Goal: Transaction & Acquisition: Subscribe to service/newsletter

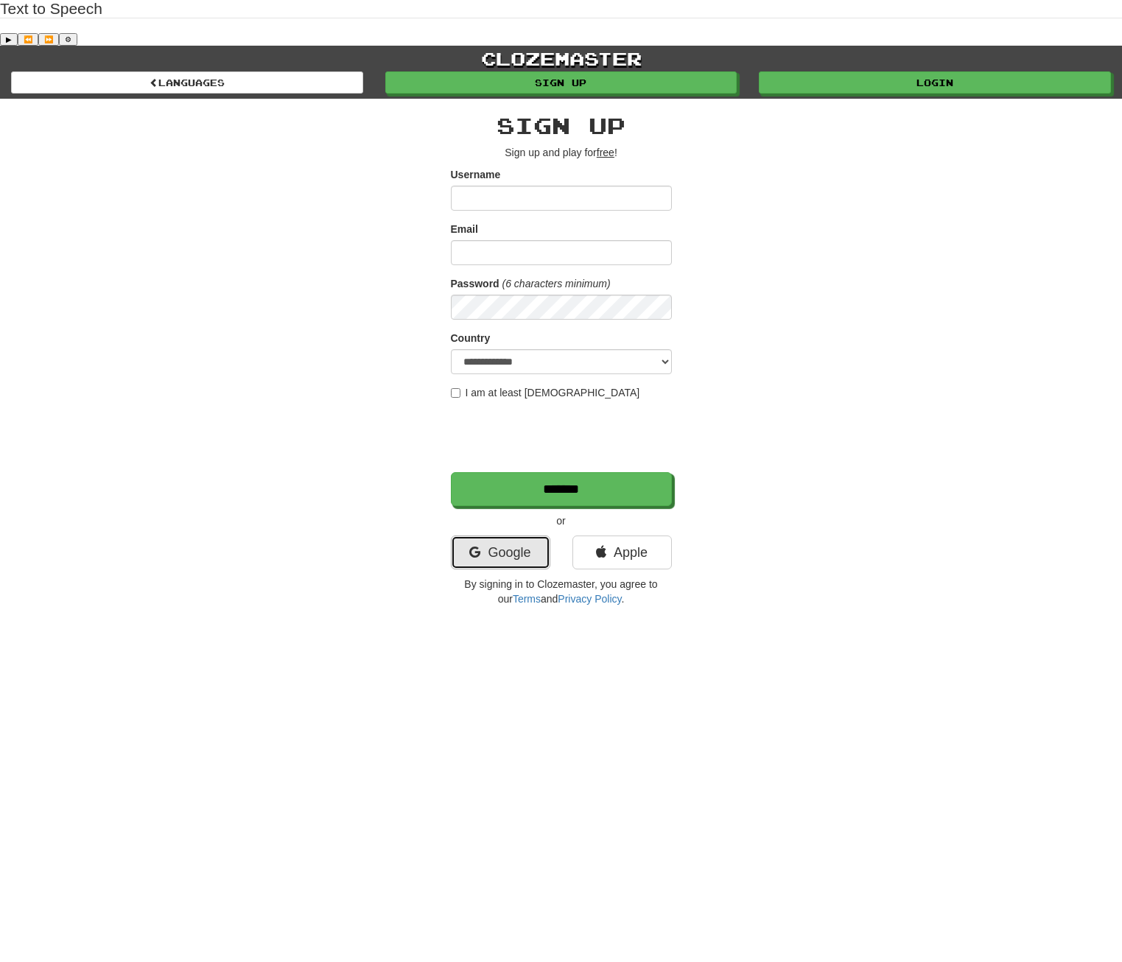
click at [507, 536] on link "Google" at bounding box center [500, 553] width 99 height 34
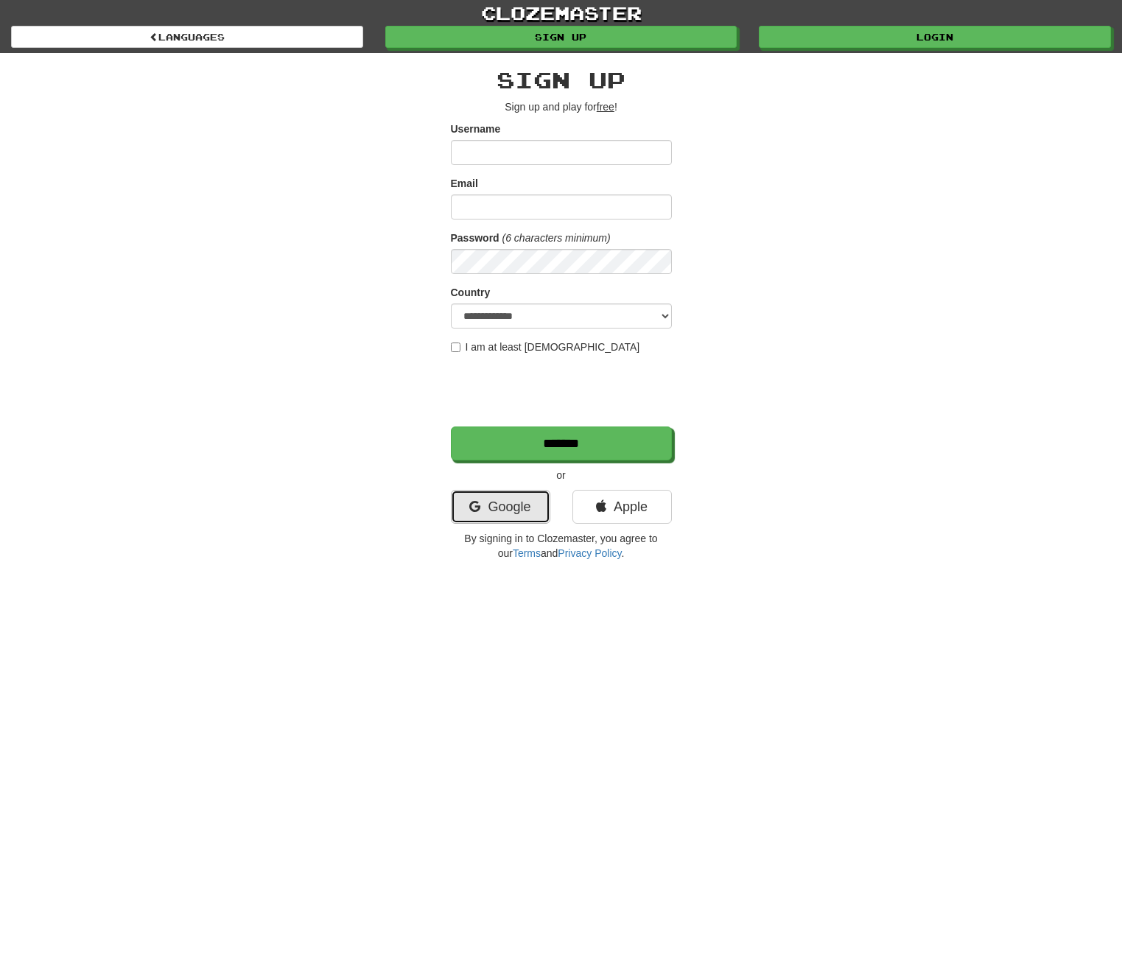
click at [525, 512] on link "Google" at bounding box center [500, 507] width 99 height 34
